Goal: Book appointment/travel/reservation

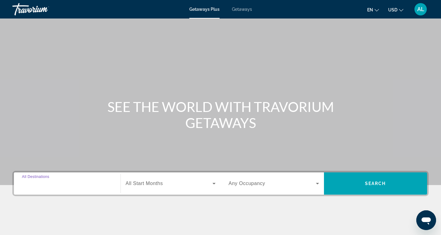
click at [86, 184] on input "Destination All Destinations" at bounding box center [67, 183] width 91 height 7
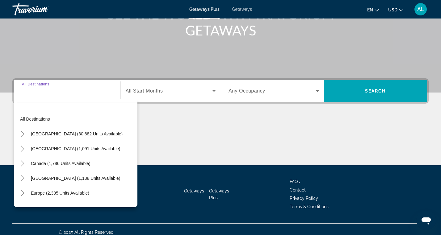
scroll to position [99, 0]
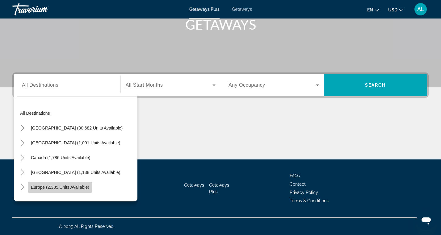
click at [48, 186] on span "Europe (2,385 units available)" at bounding box center [60, 187] width 58 height 5
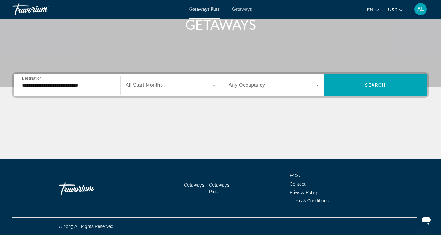
click at [43, 90] on div "**********" at bounding box center [67, 86] width 91 height 18
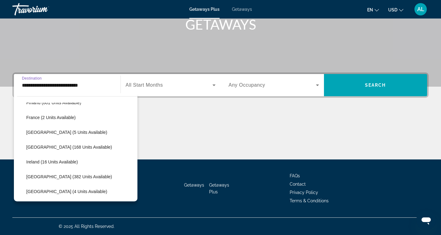
scroll to position [147, 0]
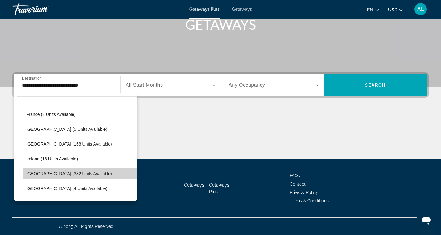
click at [61, 172] on span "[GEOGRAPHIC_DATA] (382 units available)" at bounding box center [69, 173] width 86 height 5
type input "**********"
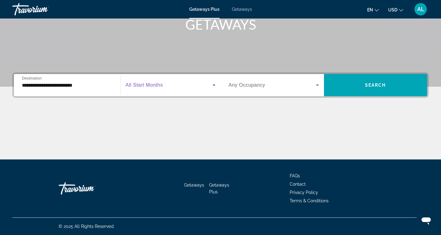
click at [204, 85] on span "Search widget" at bounding box center [169, 85] width 87 height 7
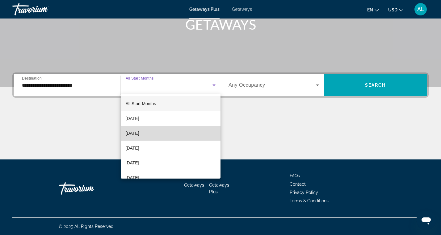
click at [161, 133] on mat-option "[DATE]" at bounding box center [171, 133] width 100 height 15
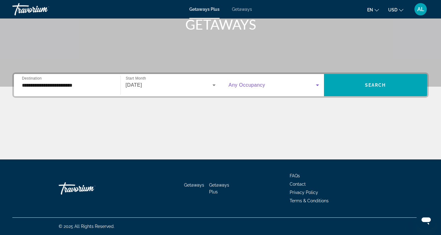
click at [317, 85] on icon "Search widget" at bounding box center [317, 86] width 3 height 2
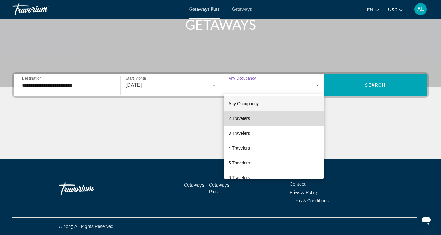
click at [262, 119] on mat-option "2 Travelers" at bounding box center [274, 118] width 100 height 15
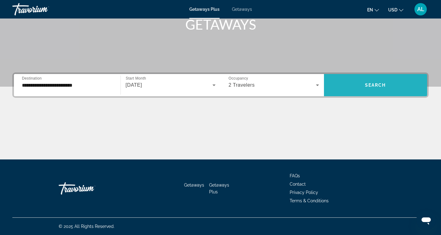
click at [380, 87] on span "Search" at bounding box center [375, 85] width 21 height 5
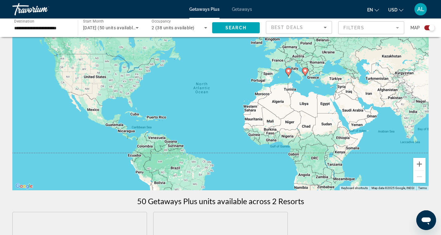
scroll to position [36, 0]
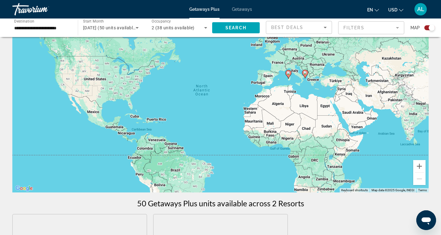
click at [305, 74] on image "Main content" at bounding box center [305, 73] width 4 height 4
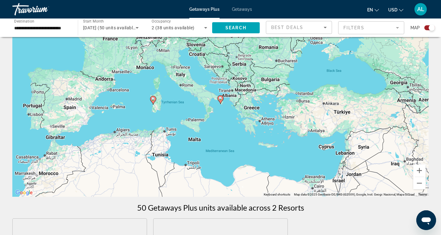
scroll to position [29, 0]
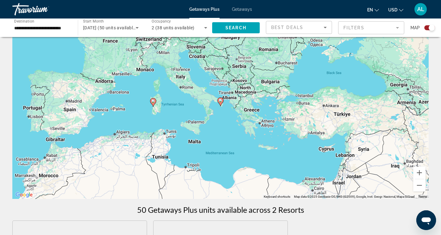
click at [221, 103] on icon "Main content" at bounding box center [221, 102] width 6 height 8
type input "**********"
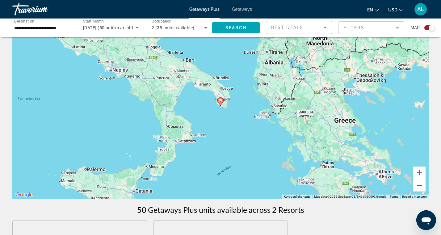
click at [221, 101] on image "Main content" at bounding box center [221, 101] width 4 height 4
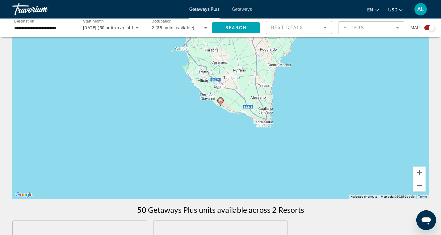
click at [221, 102] on image "Main content" at bounding box center [221, 101] width 4 height 4
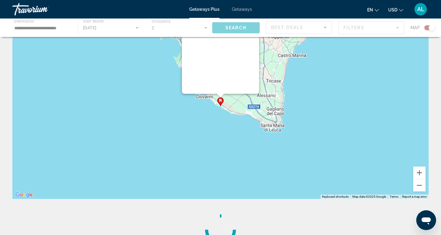
scroll to position [0, 0]
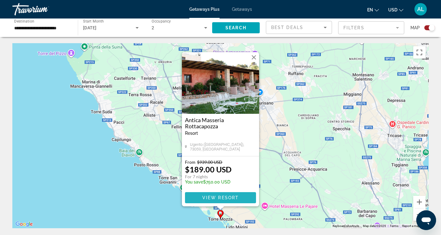
click at [214, 198] on span "View Resort" at bounding box center [220, 198] width 36 height 5
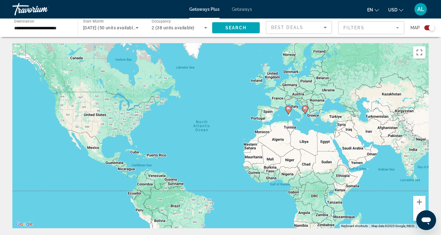
click at [305, 111] on icon "Main content" at bounding box center [305, 110] width 6 height 8
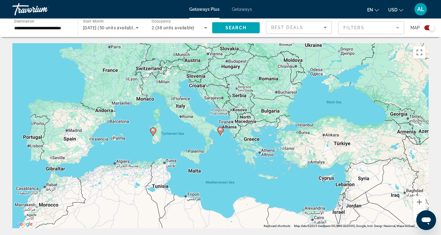
click at [220, 132] on icon "Main content" at bounding box center [221, 131] width 6 height 8
type input "**********"
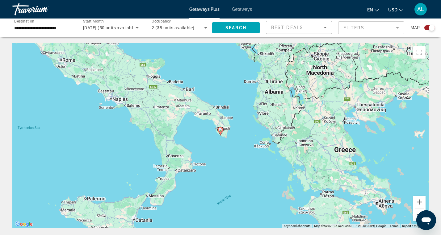
click at [220, 132] on icon "Main content" at bounding box center [221, 131] width 6 height 8
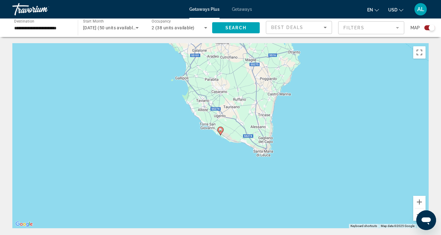
click at [220, 129] on image "Main content" at bounding box center [221, 130] width 4 height 4
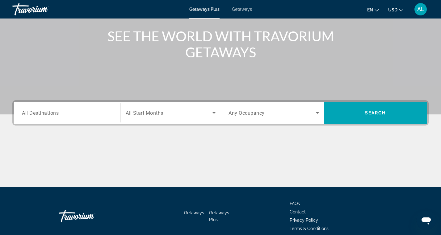
click at [88, 117] on div "Search widget" at bounding box center [67, 113] width 91 height 18
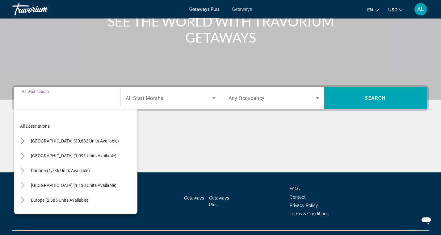
scroll to position [99, 0]
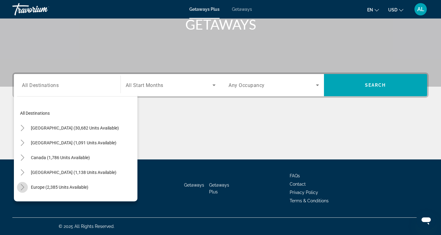
click at [21, 187] on icon "Toggle Europe (2,385 units available)" at bounding box center [22, 187] width 6 height 6
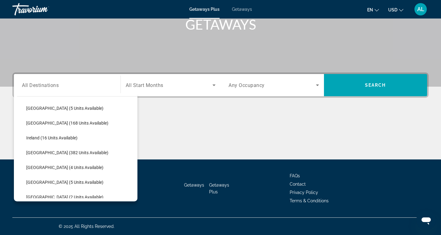
scroll to position [165, 0]
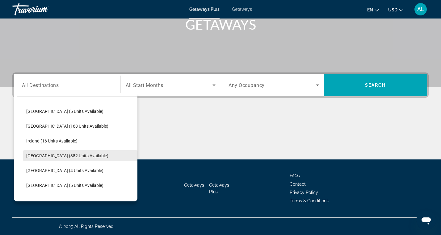
click at [51, 156] on span "[GEOGRAPHIC_DATA] (382 units available)" at bounding box center [67, 156] width 82 height 5
type input "**********"
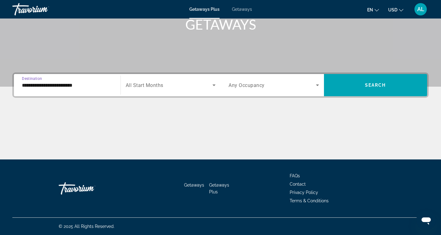
click at [209, 84] on span "Search widget" at bounding box center [169, 85] width 87 height 7
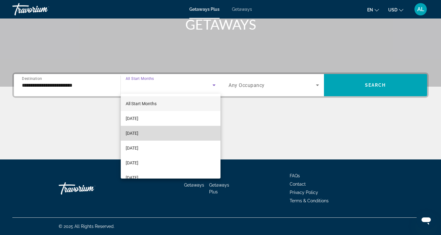
click at [155, 135] on mat-option "[DATE]" at bounding box center [171, 133] width 100 height 15
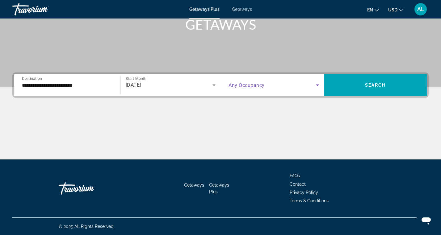
click at [317, 85] on icon "Search widget" at bounding box center [317, 86] width 3 height 2
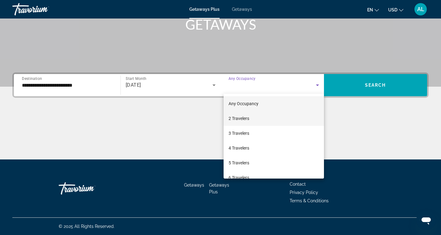
click at [257, 118] on mat-option "2 Travelers" at bounding box center [274, 118] width 100 height 15
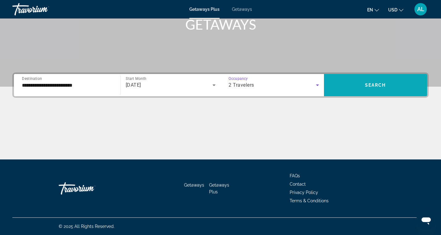
click at [370, 90] on span "Search widget" at bounding box center [375, 85] width 103 height 15
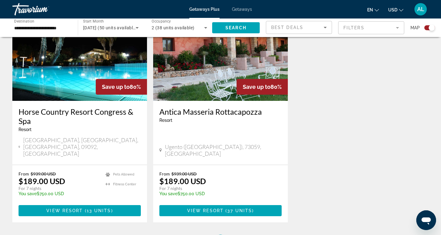
scroll to position [251, 0]
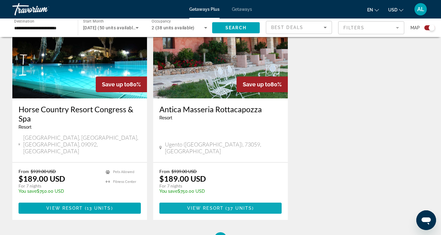
click at [209, 206] on span "View Resort" at bounding box center [205, 208] width 36 height 5
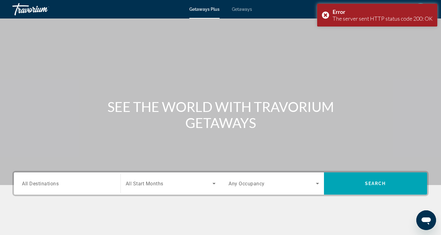
click at [242, 7] on span "Getaways" at bounding box center [242, 9] width 20 height 5
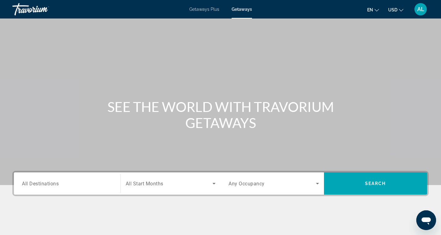
click at [66, 182] on input "Destination All Destinations" at bounding box center [67, 183] width 91 height 7
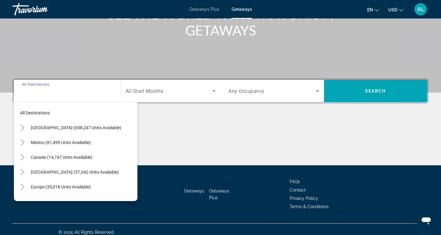
scroll to position [99, 0]
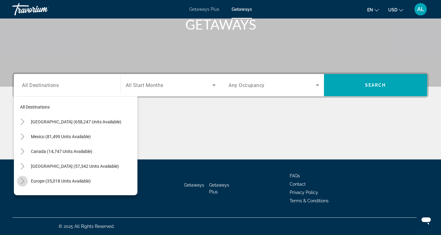
click at [22, 180] on icon "Toggle Europe (35,018 units available)" at bounding box center [22, 181] width 6 height 6
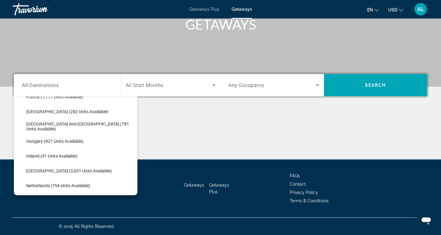
scroll to position [192, 0]
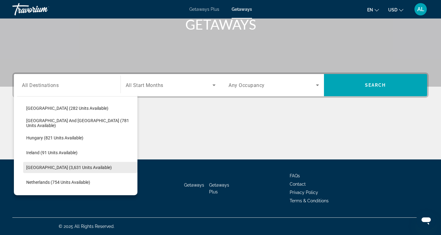
click at [59, 167] on span "[GEOGRAPHIC_DATA] (3,631 units available)" at bounding box center [69, 167] width 86 height 5
type input "**********"
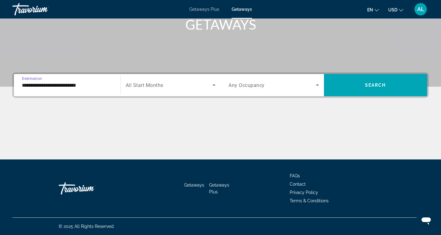
click at [214, 84] on icon "Search widget" at bounding box center [213, 85] width 7 height 7
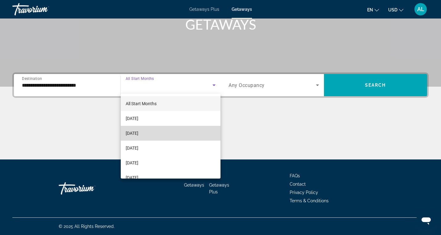
click at [159, 136] on mat-option "[DATE]" at bounding box center [171, 133] width 100 height 15
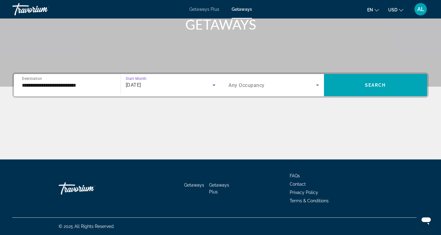
click at [317, 85] on icon "Search widget" at bounding box center [317, 86] width 3 height 2
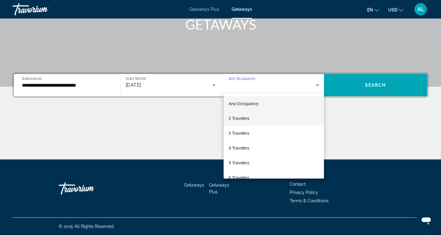
click at [279, 116] on mat-option "2 Travelers" at bounding box center [274, 118] width 100 height 15
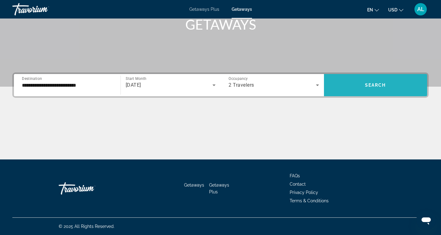
click at [379, 85] on span "Search" at bounding box center [375, 85] width 21 height 5
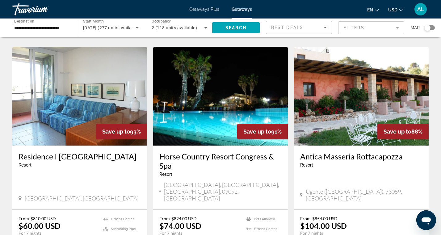
scroll to position [440, 0]
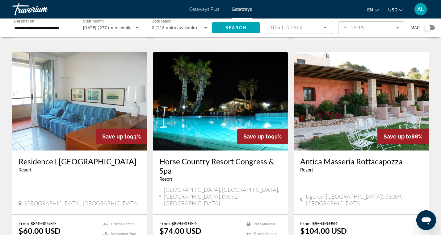
click at [383, 88] on img "Main content" at bounding box center [361, 101] width 135 height 99
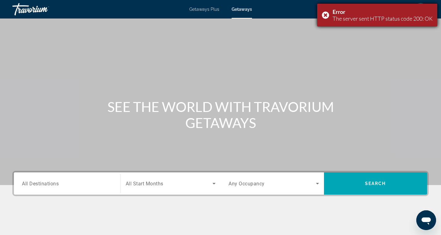
click at [326, 14] on div "Error The server sent HTTP status code 200: OK" at bounding box center [377, 15] width 120 height 23
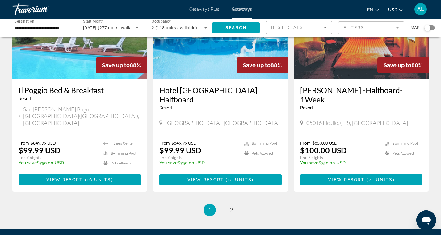
scroll to position [773, 0]
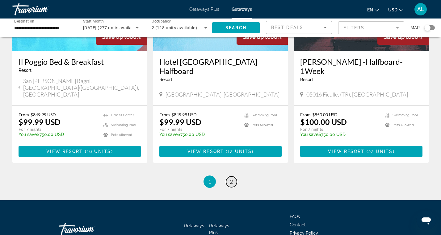
click at [232, 179] on span "2" at bounding box center [231, 182] width 3 height 7
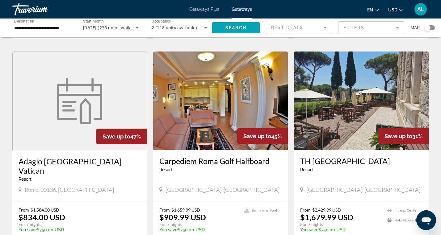
scroll to position [458, 0]
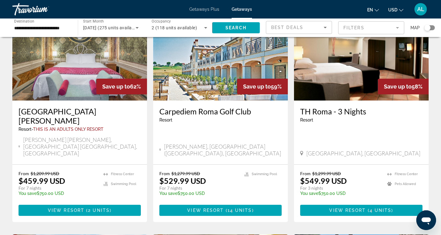
scroll to position [269, 0]
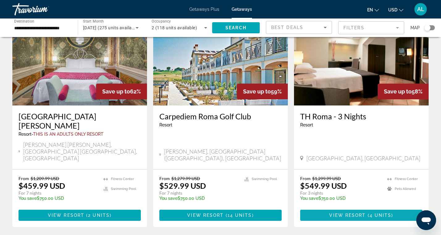
click at [354, 213] on span "View Resort" at bounding box center [347, 215] width 36 height 5
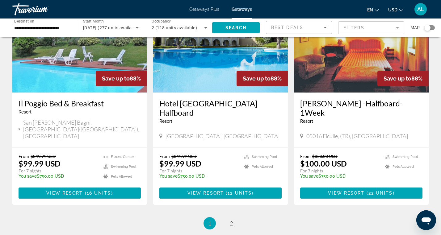
scroll to position [733, 0]
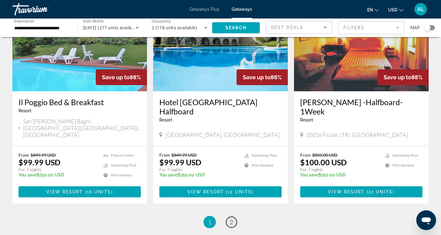
click at [231, 219] on span "2" at bounding box center [231, 222] width 3 height 7
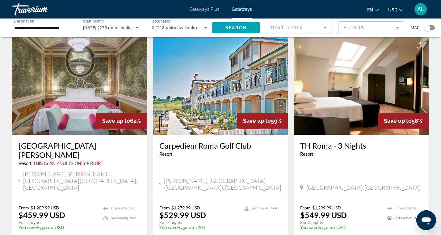
scroll to position [240, 0]
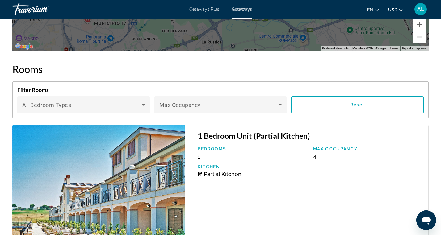
scroll to position [1098, 0]
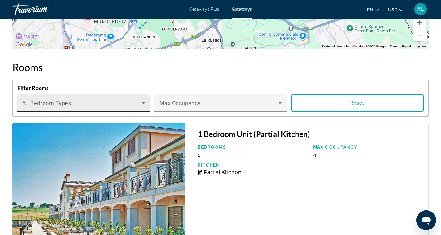
click at [142, 99] on icon "Main content" at bounding box center [143, 102] width 7 height 7
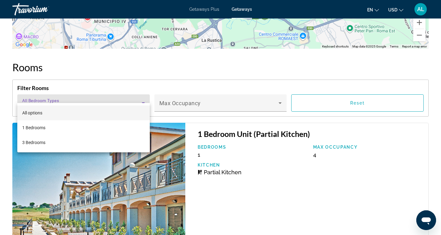
click at [274, 184] on div at bounding box center [220, 117] width 441 height 235
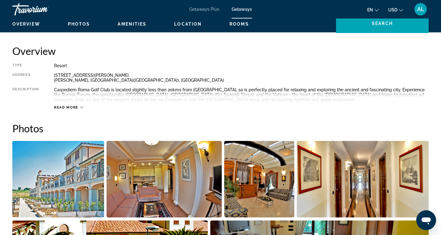
scroll to position [190, 0]
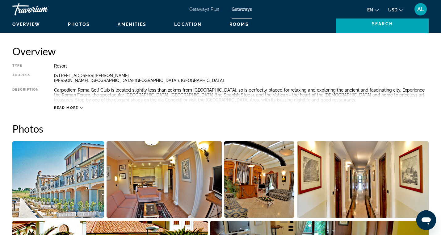
click at [82, 108] on icon "Main content" at bounding box center [81, 108] width 3 height 2
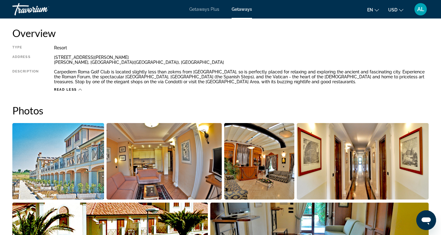
scroll to position [211, 0]
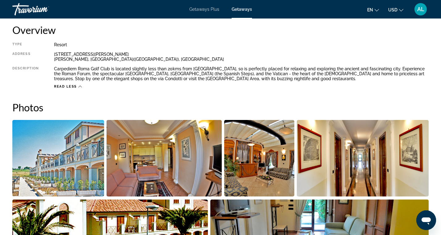
click at [163, 166] on img "Open full-screen image slider" at bounding box center [164, 158] width 115 height 77
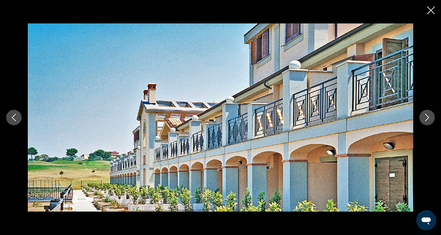
click at [426, 117] on icon "Next image" at bounding box center [427, 117] width 7 height 7
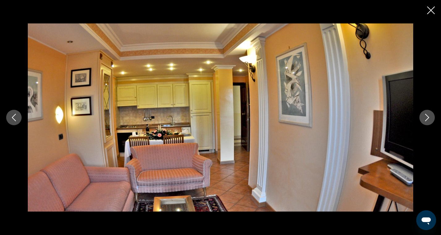
click at [426, 117] on icon "Next image" at bounding box center [427, 117] width 7 height 7
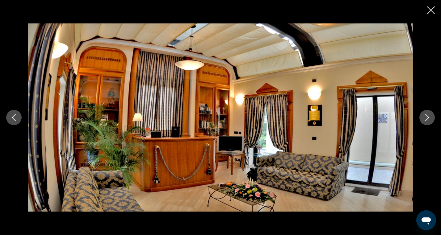
click at [427, 117] on icon "Next image" at bounding box center [427, 117] width 7 height 7
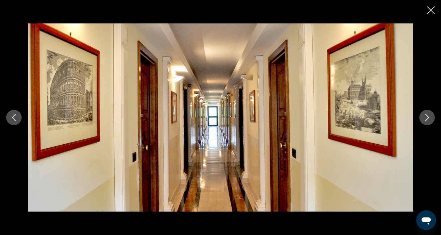
click at [427, 117] on icon "Next image" at bounding box center [427, 117] width 7 height 7
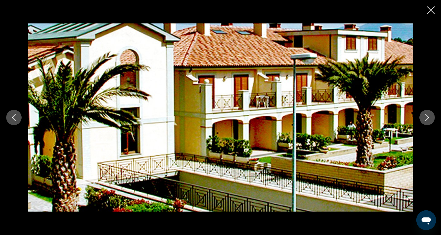
click at [427, 117] on icon "Next image" at bounding box center [427, 117] width 7 height 7
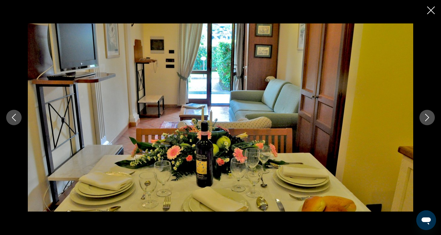
click at [427, 117] on icon "Next image" at bounding box center [427, 117] width 7 height 7
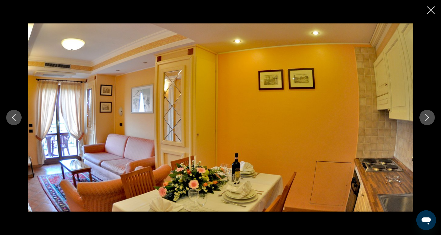
click at [427, 117] on icon "Next image" at bounding box center [427, 117] width 7 height 7
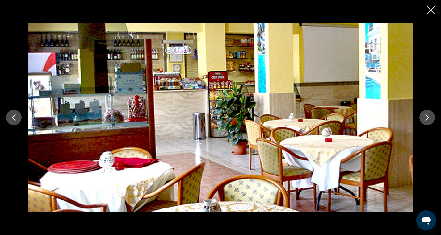
click at [427, 117] on icon "Next image" at bounding box center [427, 117] width 7 height 7
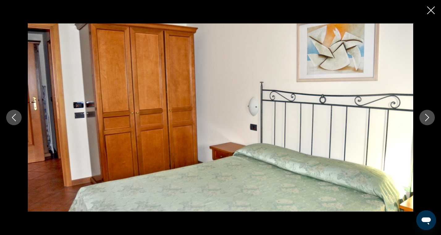
click at [427, 117] on icon "Next image" at bounding box center [427, 117] width 7 height 7
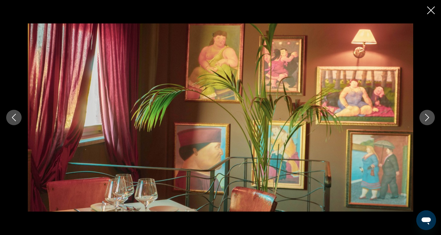
click at [427, 117] on icon "Next image" at bounding box center [427, 117] width 7 height 7
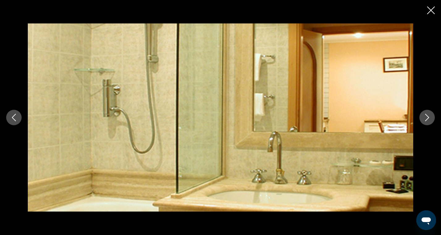
click at [427, 117] on icon "Next image" at bounding box center [427, 117] width 7 height 7
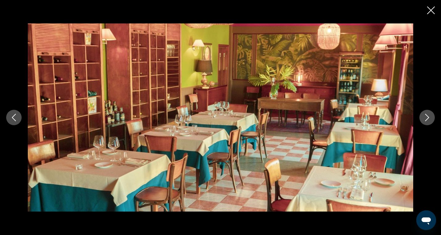
click at [427, 117] on icon "Next image" at bounding box center [427, 117] width 7 height 7
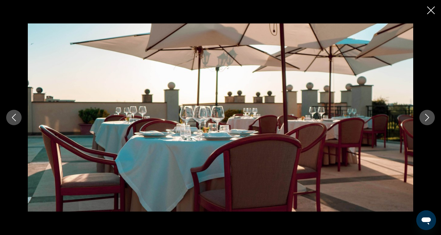
click at [427, 117] on icon "Next image" at bounding box center [427, 117] width 7 height 7
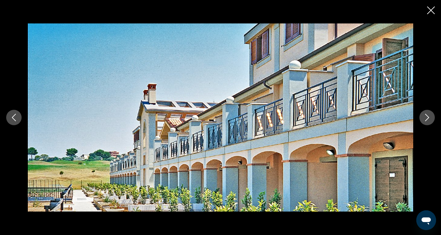
click at [427, 116] on icon "Next image" at bounding box center [427, 117] width 4 height 7
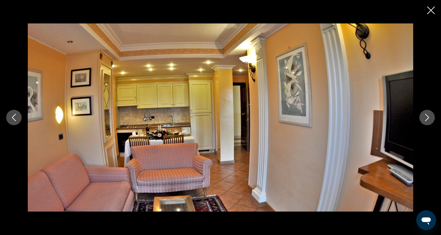
click at [427, 116] on icon "Next image" at bounding box center [427, 117] width 4 height 7
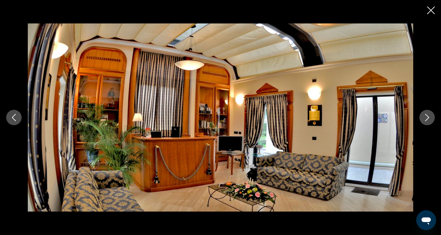
click at [428, 116] on icon "Next image" at bounding box center [427, 117] width 7 height 7
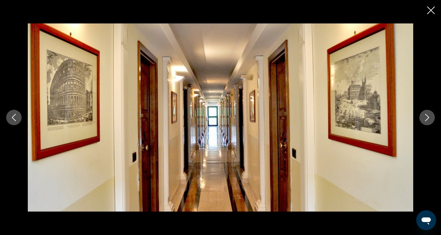
click at [428, 115] on icon "Next image" at bounding box center [427, 117] width 7 height 7
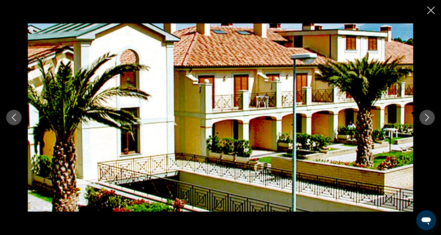
click at [428, 115] on icon "Next image" at bounding box center [427, 117] width 7 height 7
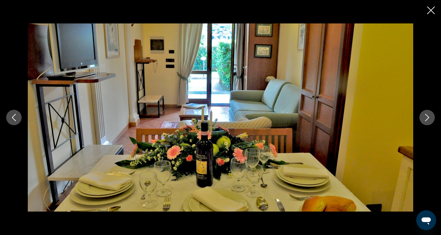
click at [428, 115] on icon "Next image" at bounding box center [427, 117] width 7 height 7
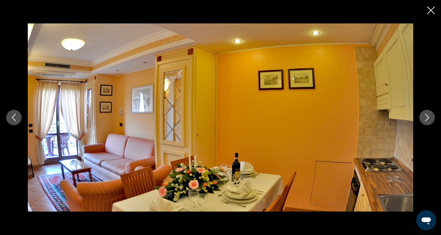
click at [428, 115] on icon "Next image" at bounding box center [427, 117] width 7 height 7
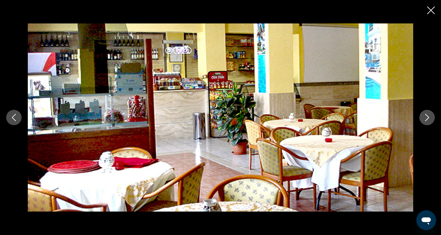
click at [428, 115] on icon "Next image" at bounding box center [427, 117] width 7 height 7
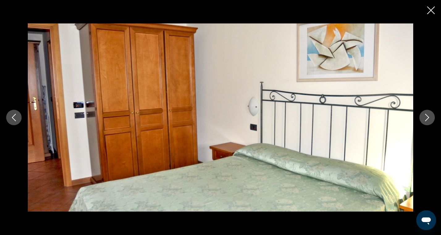
click at [428, 115] on icon "Next image" at bounding box center [427, 117] width 7 height 7
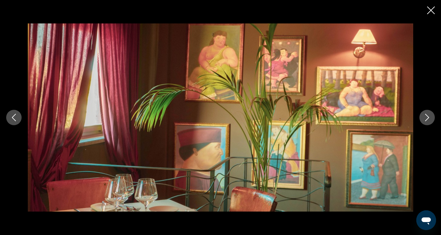
click at [428, 115] on icon "Next image" at bounding box center [427, 117] width 7 height 7
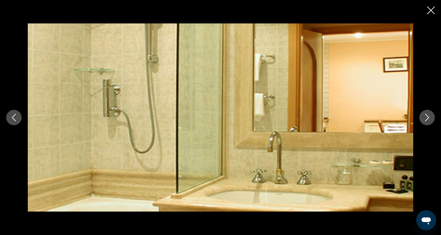
click at [428, 115] on icon "Next image" at bounding box center [427, 117] width 7 height 7
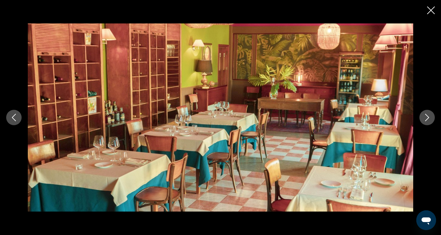
scroll to position [206, 0]
